Goal: Information Seeking & Learning: Learn about a topic

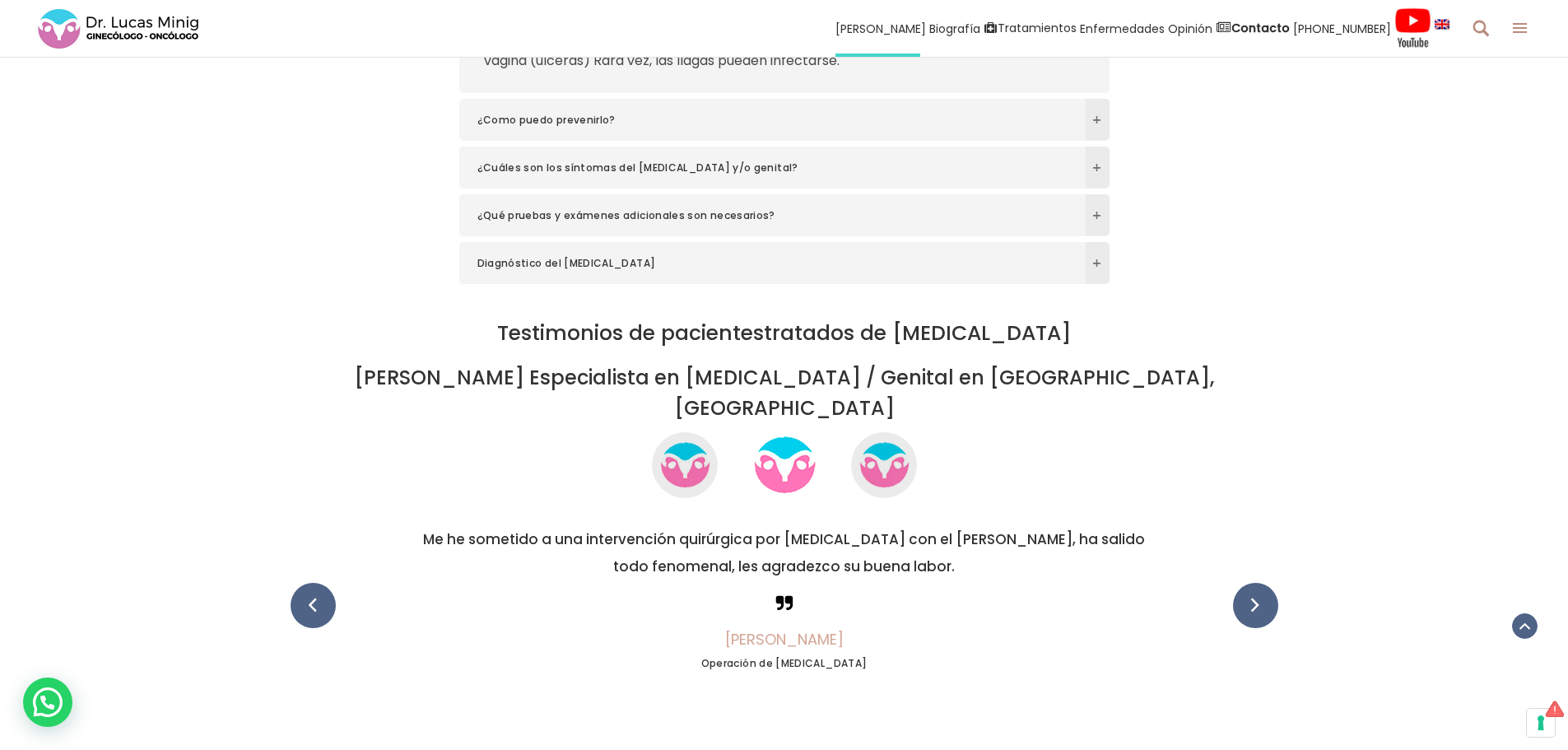
scroll to position [2616, 0]
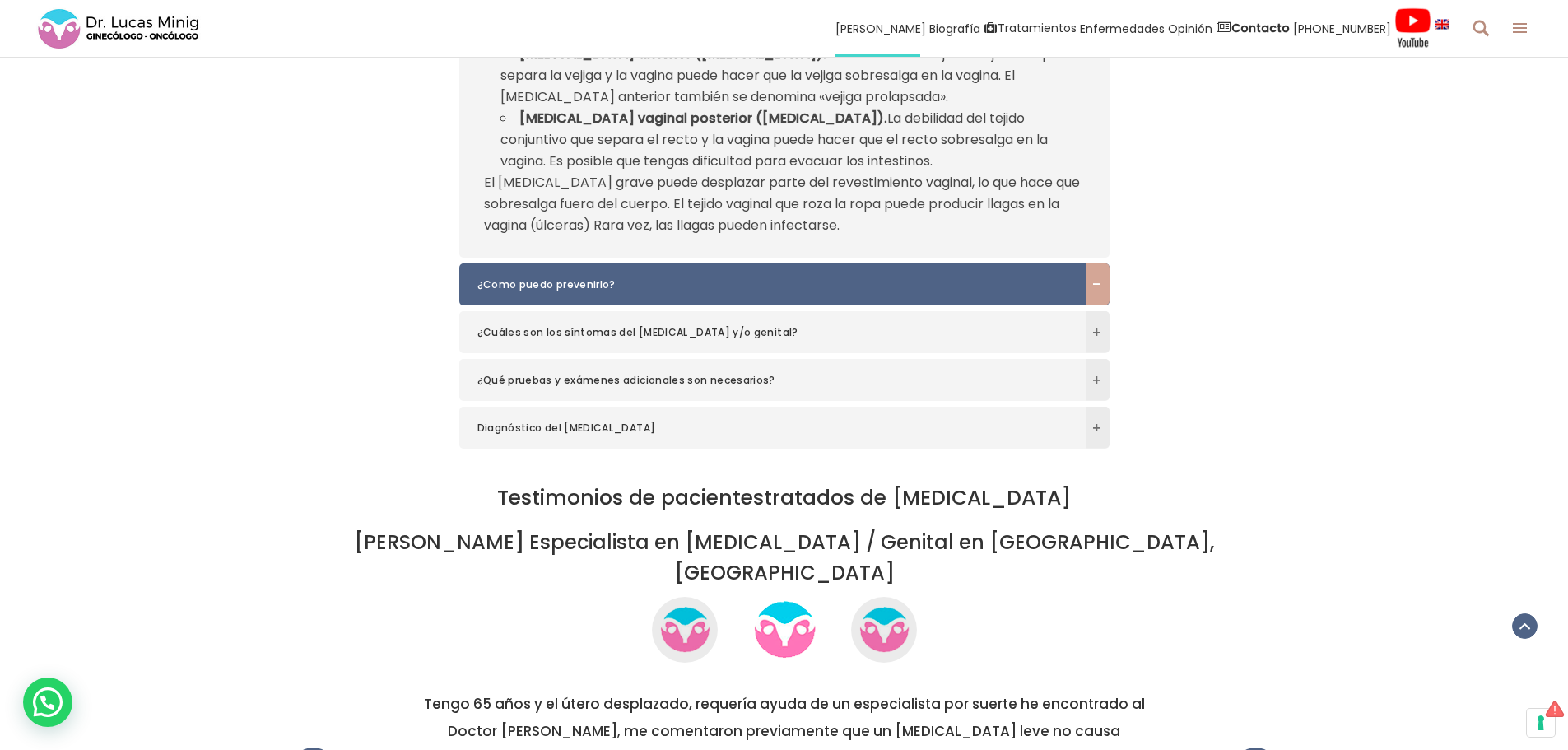
click at [548, 285] on span "¿Como puedo prevenirlo?" at bounding box center [768, 285] width 582 height 16
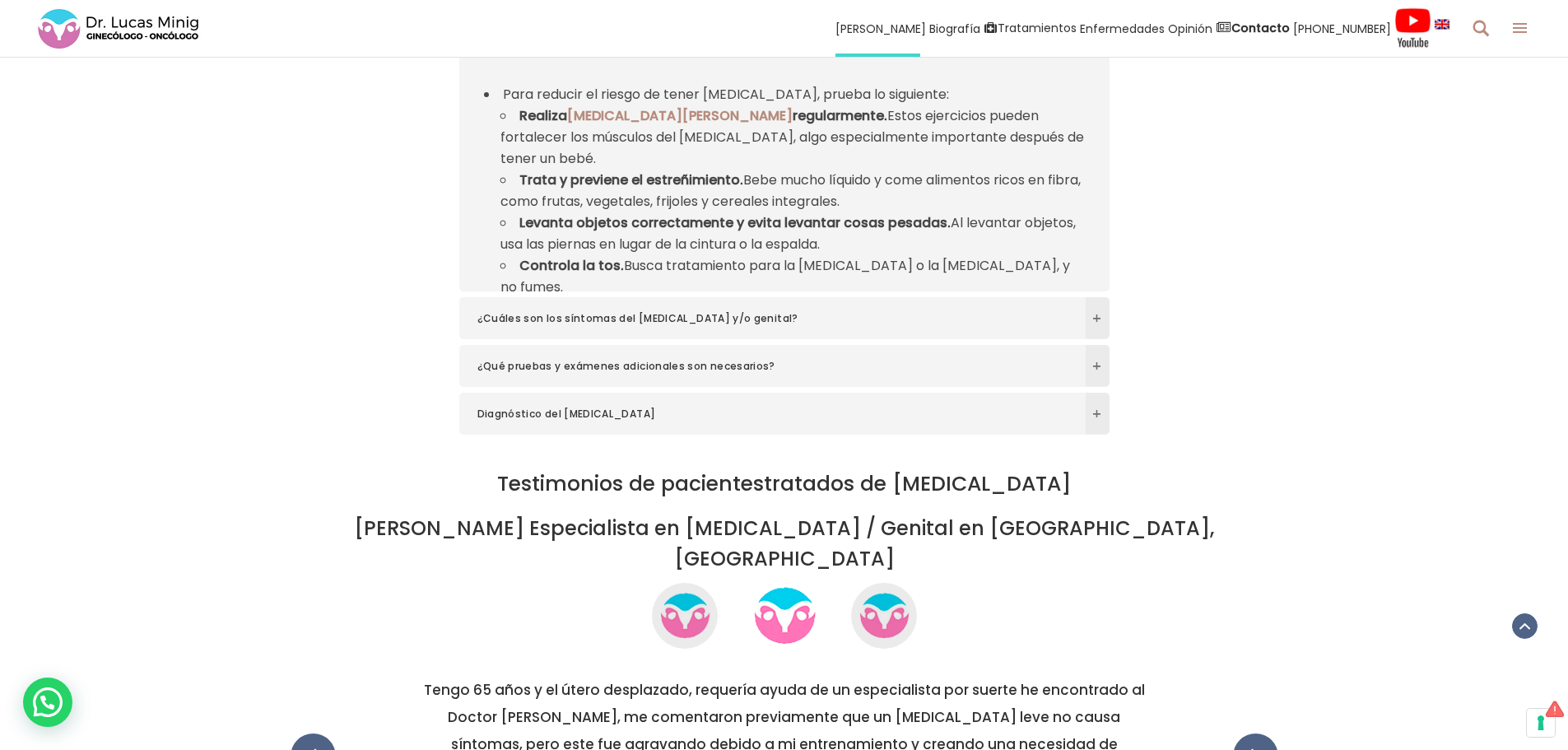
scroll to position [2590, 0]
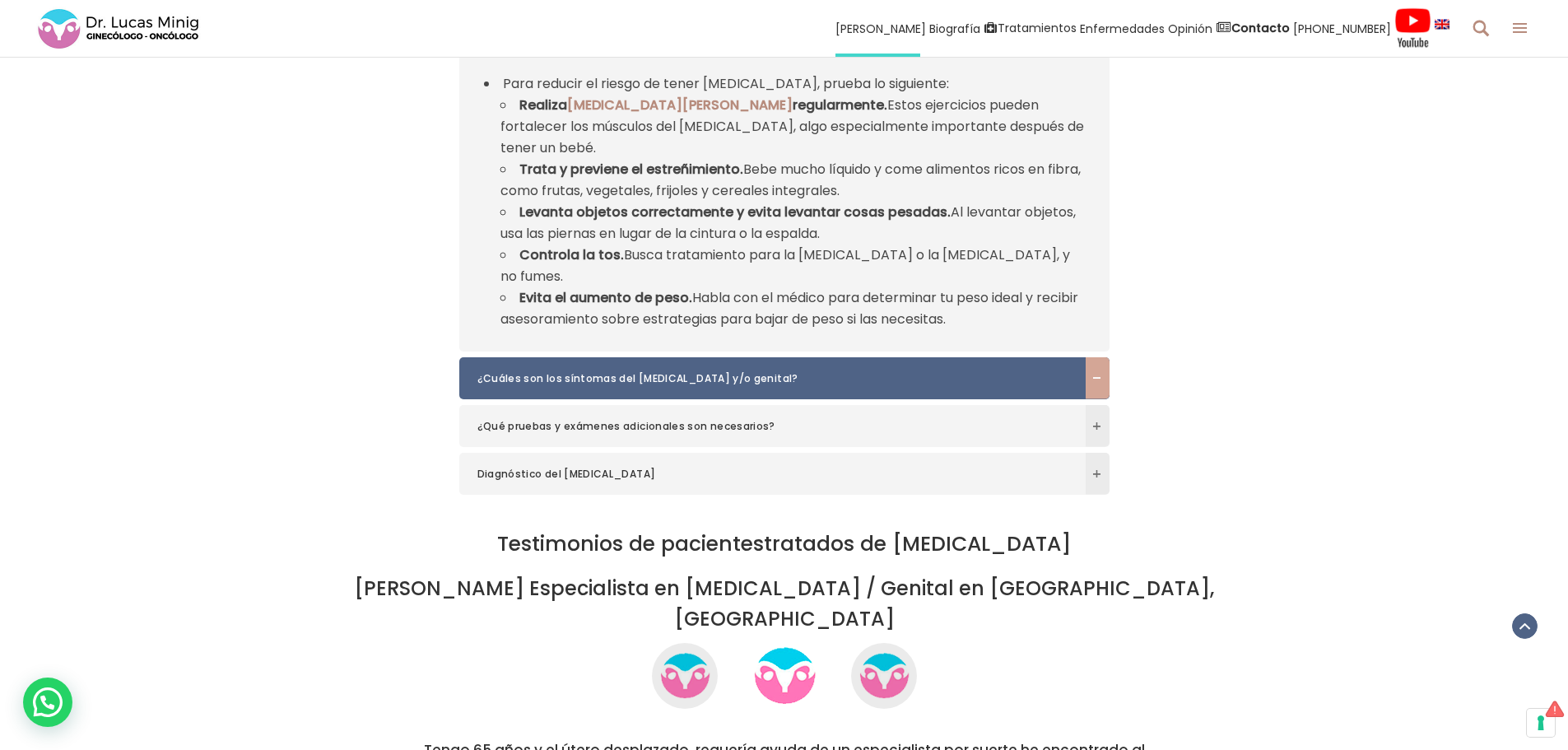
click at [598, 370] on span "¿Cuáles son los síntomas del [MEDICAL_DATA] y/o genital?" at bounding box center [768, 378] width 582 height 16
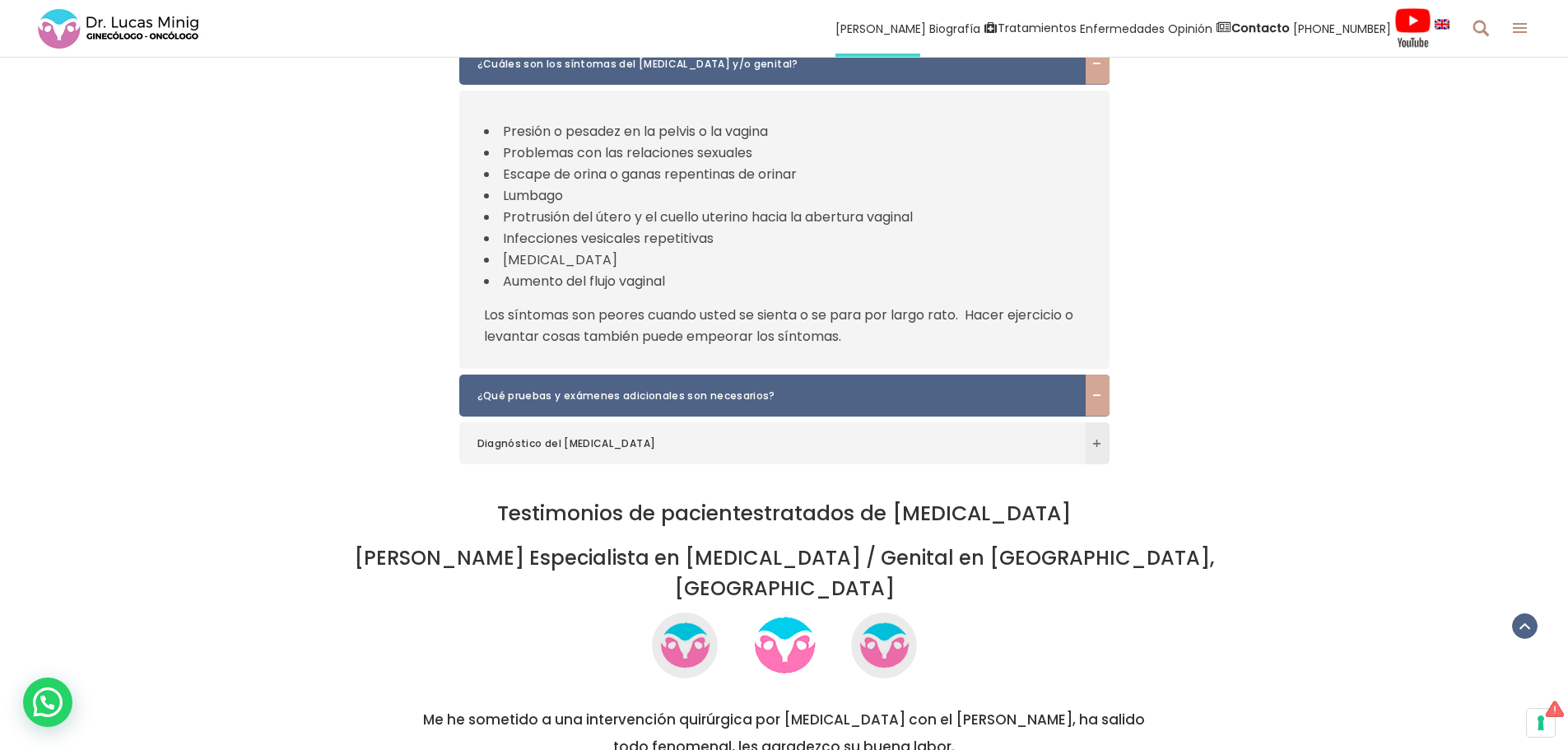
click at [628, 384] on h6 "¿Qué pruebas y exámenes adicionales son necesarios?" at bounding box center [784, 395] width 650 height 42
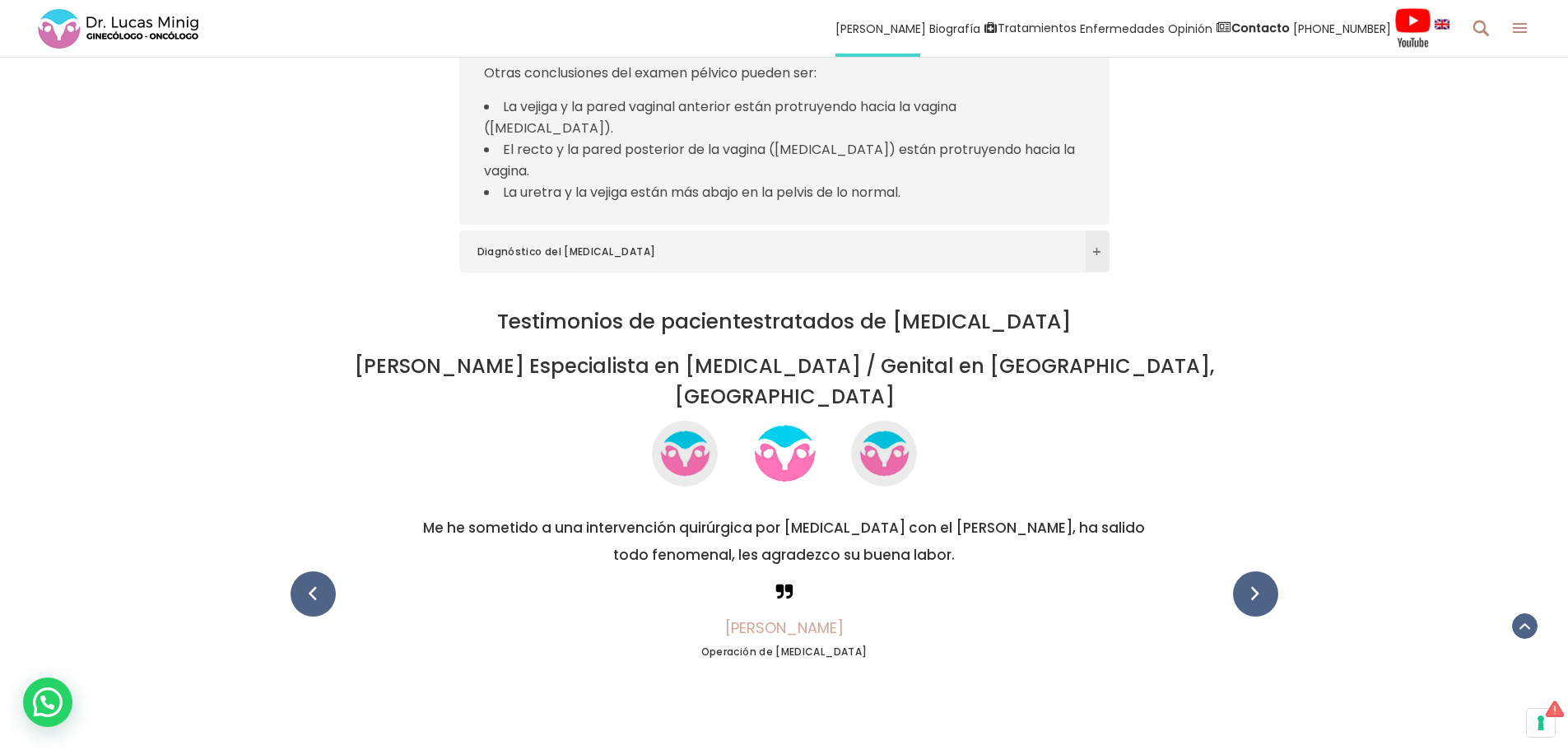
scroll to position [3002, 0]
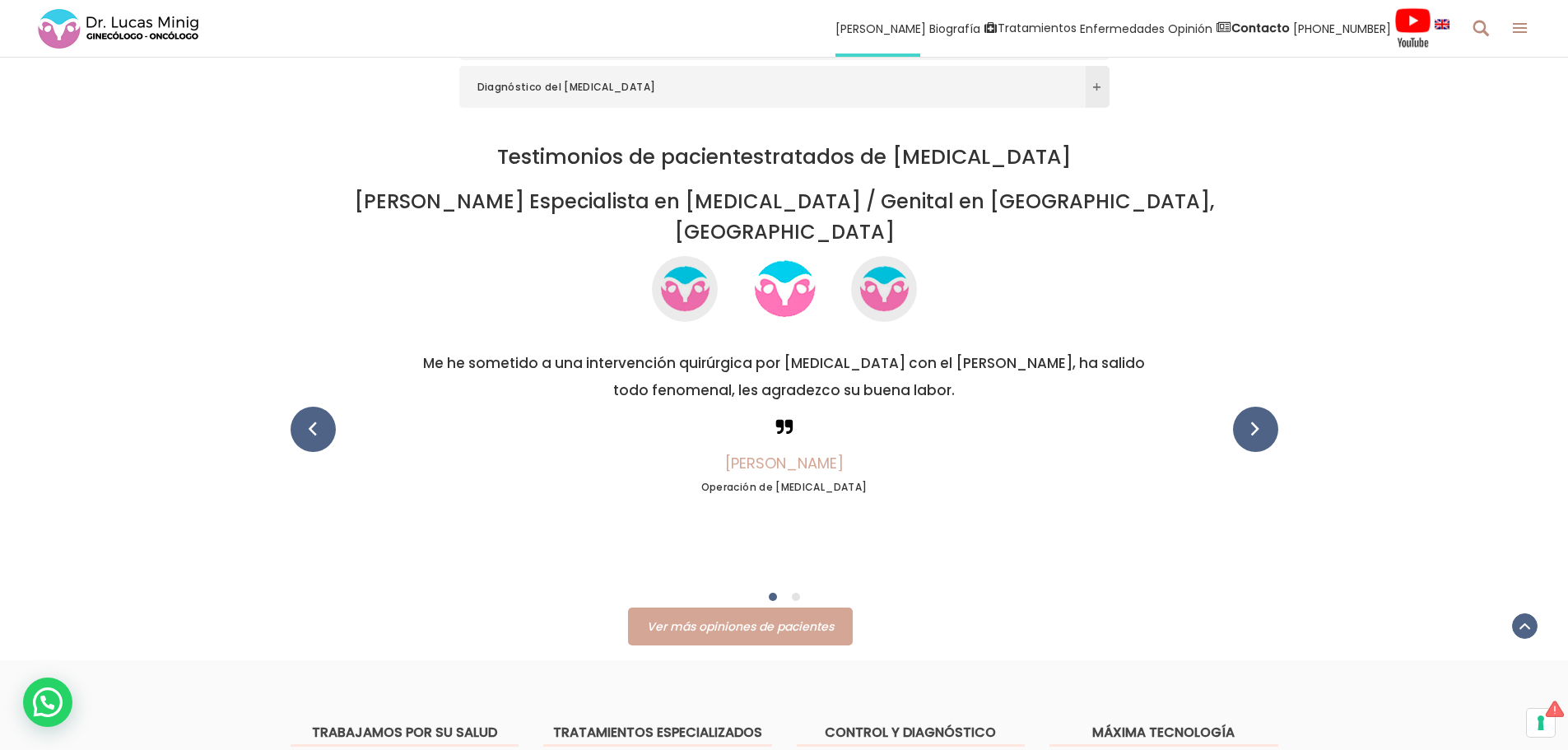
click at [741, 618] on span "Ver más opiniones de pacientes" at bounding box center [739, 626] width 186 height 16
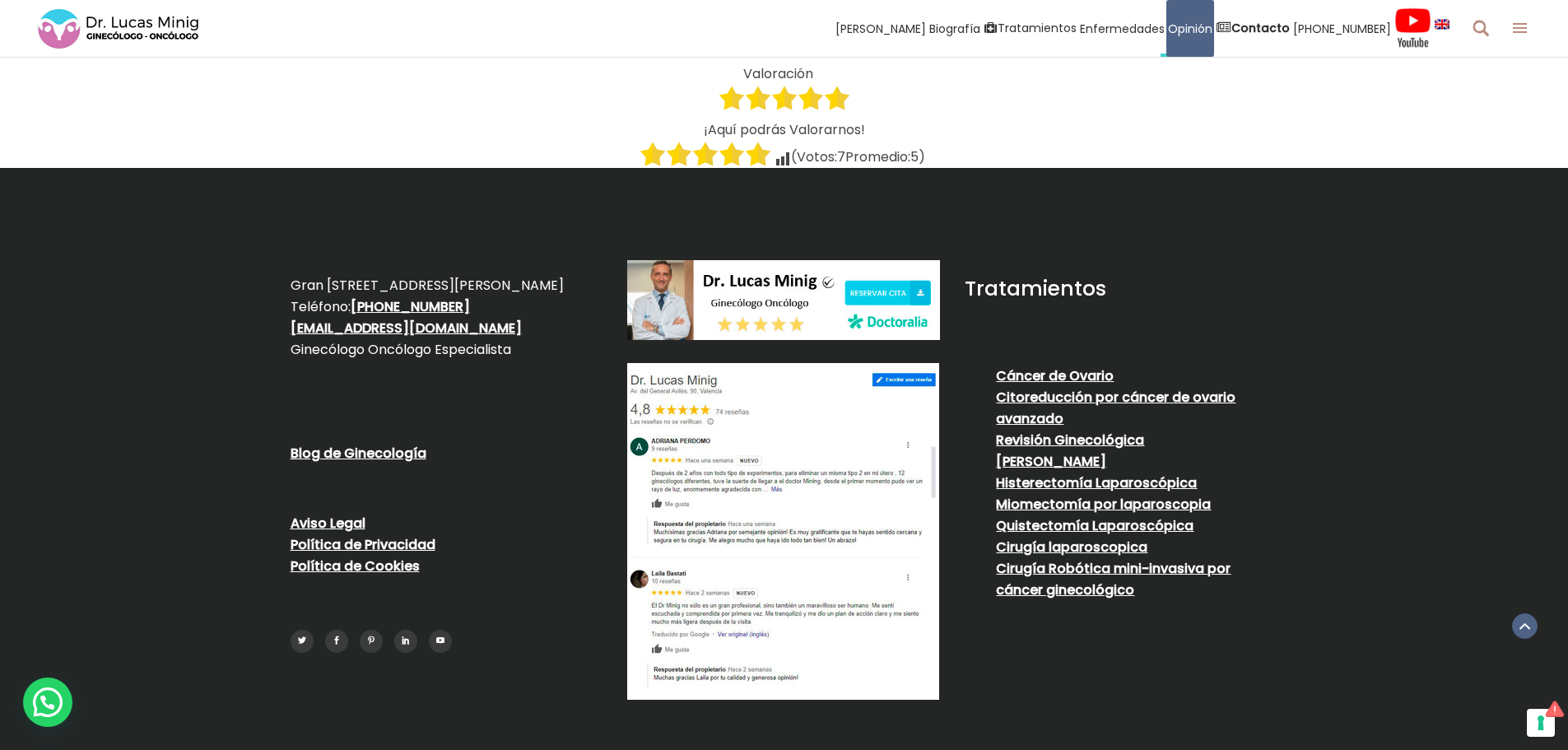
scroll to position [5305, 0]
